Goal: Task Accomplishment & Management: Manage account settings

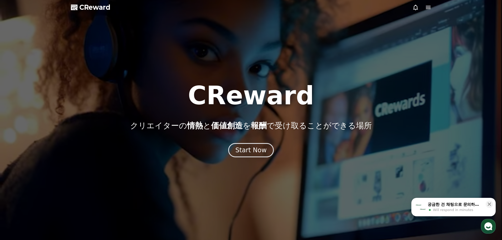
click at [246, 153] on div "Start Now" at bounding box center [251, 150] width 31 height 8
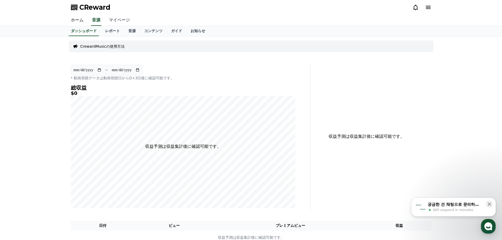
click at [121, 19] on link "マイページ" at bounding box center [120, 20] width 30 height 11
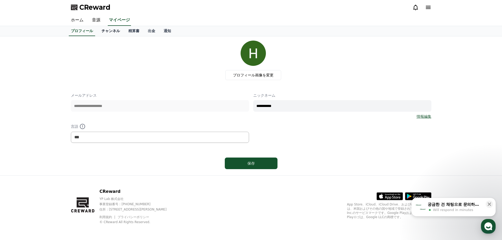
click at [113, 34] on link "チャンネル" at bounding box center [110, 31] width 27 height 10
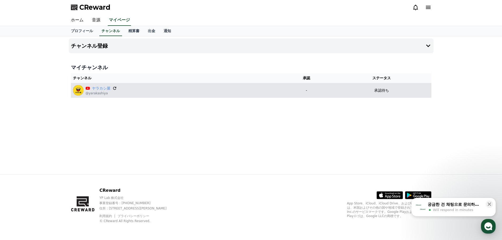
click at [115, 87] on icon at bounding box center [114, 88] width 3 height 3
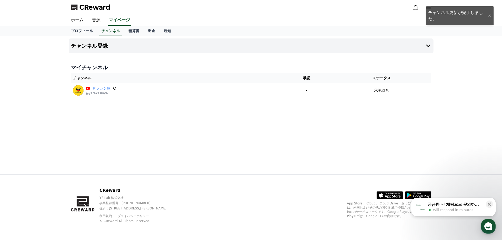
click at [459, 205] on div "궁금한 건 채팅으로 문의하세요" at bounding box center [455, 204] width 55 height 5
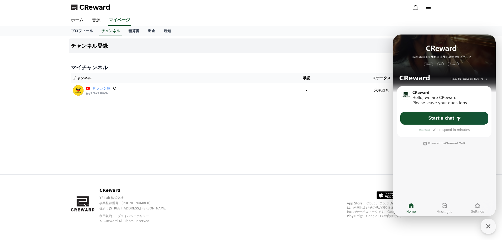
click at [303, 159] on div "チャンネル登録 マイチャンネル チャンネル 承認 ステータス ヤラカシ屋 @yarakashiya - 承認待ち" at bounding box center [251, 105] width 369 height 138
click at [491, 226] on icon "button" at bounding box center [488, 226] width 9 height 9
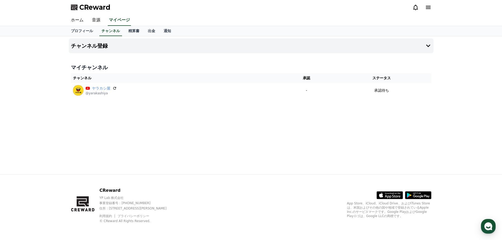
click at [471, 161] on div "チャンネル登録 マイチャンネル チャンネル 承認 ステータス ヤラカシ屋 @yarakashiya - 承認待ち" at bounding box center [251, 105] width 502 height 138
click at [99, 22] on link "音源" at bounding box center [96, 20] width 17 height 11
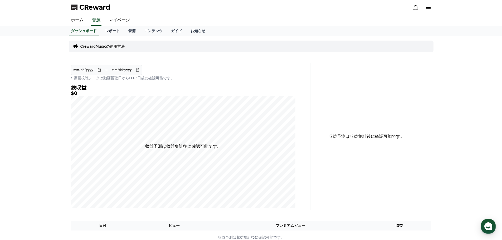
click at [112, 28] on link "レポート" at bounding box center [112, 31] width 23 height 10
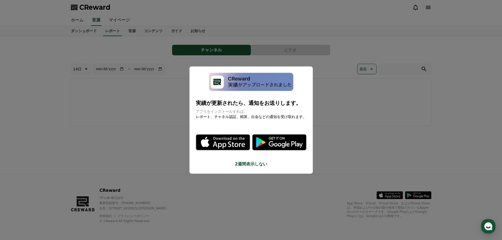
click at [260, 166] on button "2週間表示しない" at bounding box center [251, 164] width 111 height 6
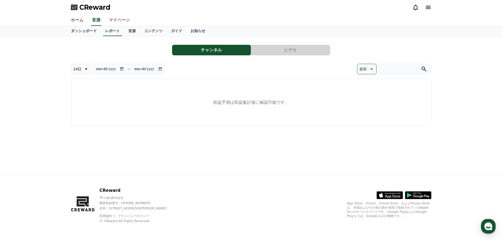
click at [126, 19] on link "マイページ" at bounding box center [120, 20] width 30 height 11
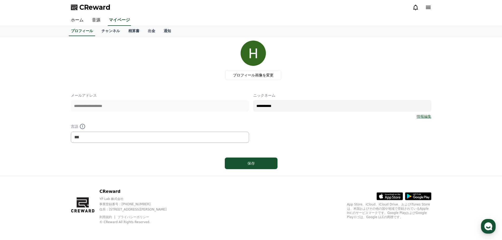
click at [97, 6] on span "CReward" at bounding box center [94, 7] width 31 height 8
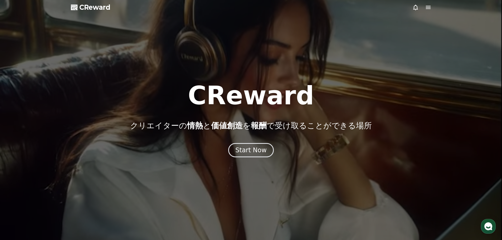
click at [428, 14] on div at bounding box center [251, 120] width 502 height 240
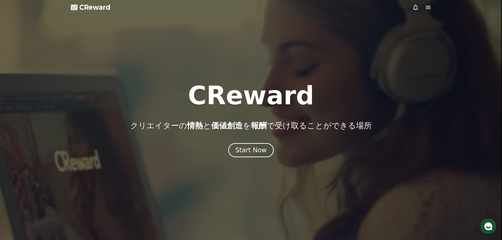
click at [430, 9] on icon at bounding box center [428, 7] width 5 height 3
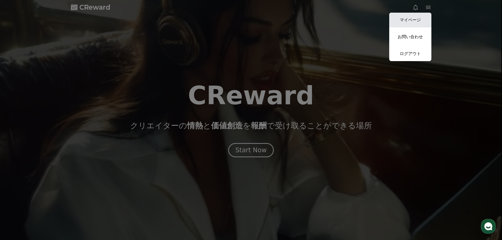
click at [420, 15] on link "マイページ" at bounding box center [411, 20] width 42 height 15
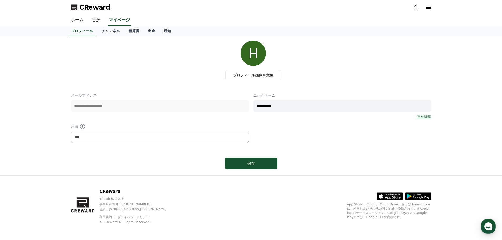
click at [176, 214] on div "利用規約 プライバシーポリシー © CReward All Rights Reserved." at bounding box center [137, 219] width 76 height 11
click at [106, 35] on link "チャンネル" at bounding box center [110, 31] width 27 height 10
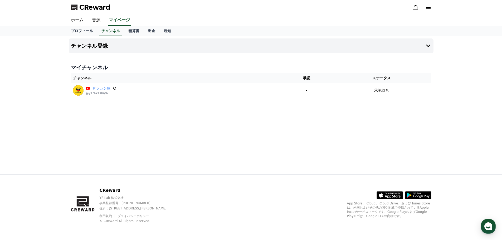
drag, startPoint x: 116, startPoint y: 88, endPoint x: 274, endPoint y: 21, distance: 171.4
click at [116, 87] on icon at bounding box center [114, 88] width 3 height 3
